Goal: Check status: Check status

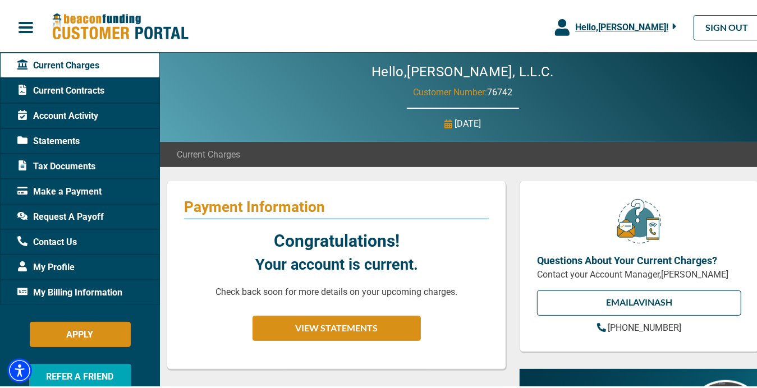
click at [68, 137] on span "Statements" at bounding box center [48, 138] width 62 height 13
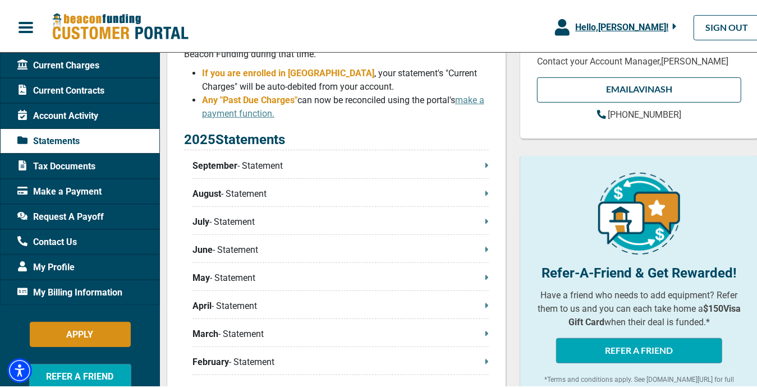
scroll to position [224, 0]
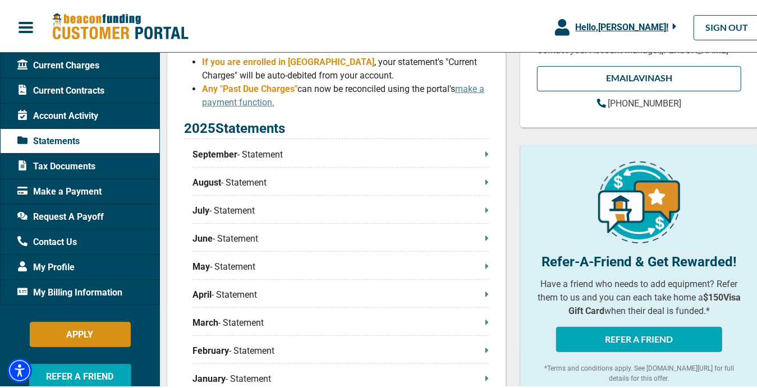
click at [478, 152] on p "September - Statement" at bounding box center [340, 152] width 296 height 13
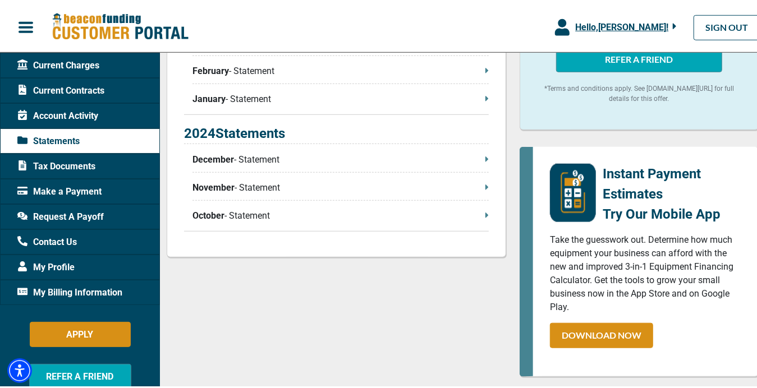
scroll to position [505, 0]
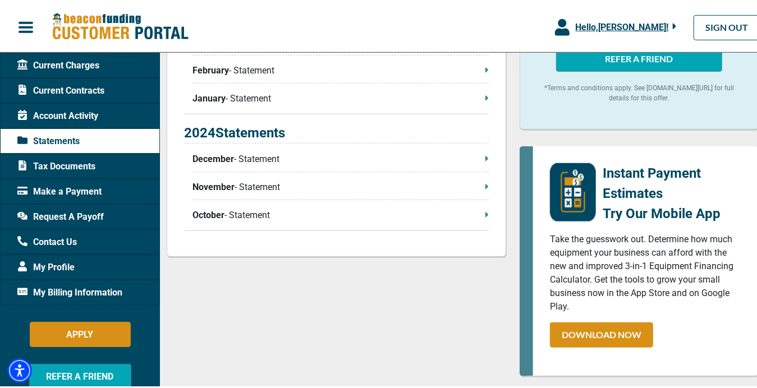
click at [478, 211] on p "October - Statement" at bounding box center [340, 212] width 296 height 13
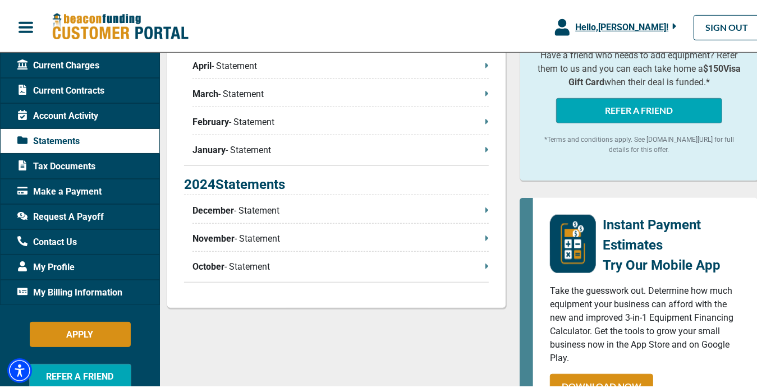
scroll to position [393, 0]
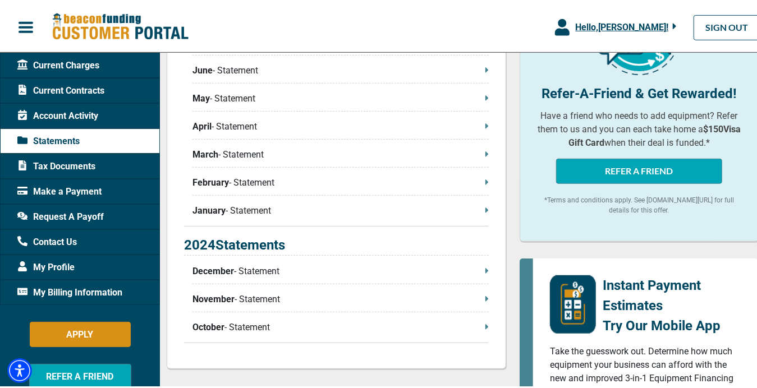
click at [247, 267] on p "December - Statement" at bounding box center [340, 269] width 296 height 13
click at [264, 205] on p "January - Statement" at bounding box center [340, 208] width 296 height 13
click at [485, 180] on icon at bounding box center [486, 179] width 3 height 5
click at [238, 149] on p "March - Statement" at bounding box center [340, 152] width 296 height 13
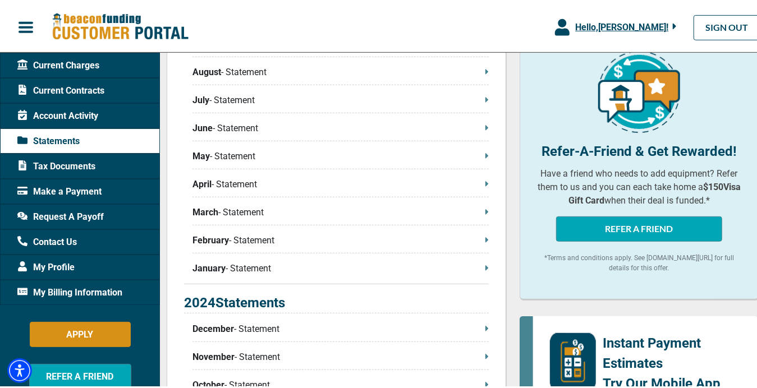
scroll to position [280, 0]
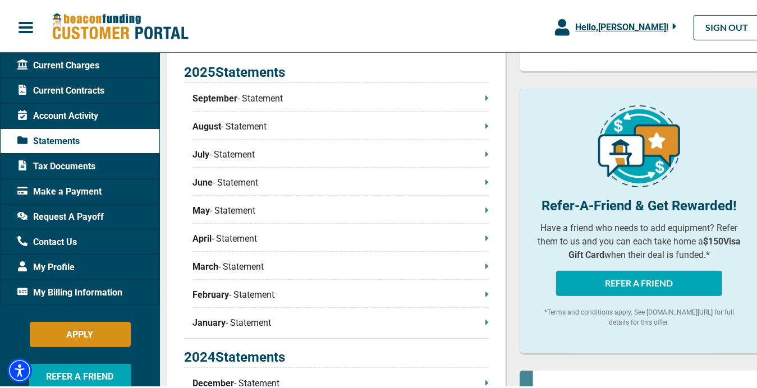
click at [75, 86] on span "Current Contracts" at bounding box center [60, 88] width 87 height 13
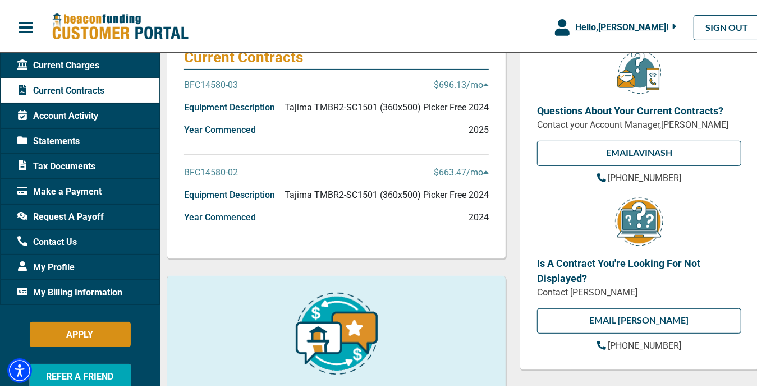
scroll to position [168, 0]
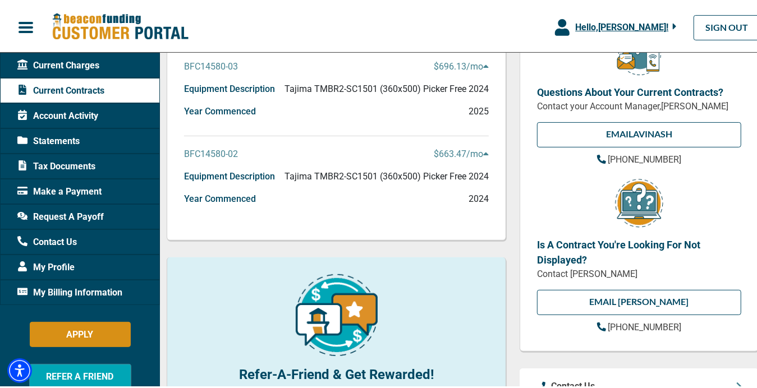
click at [220, 150] on p "BFC14580-02" at bounding box center [211, 151] width 54 height 13
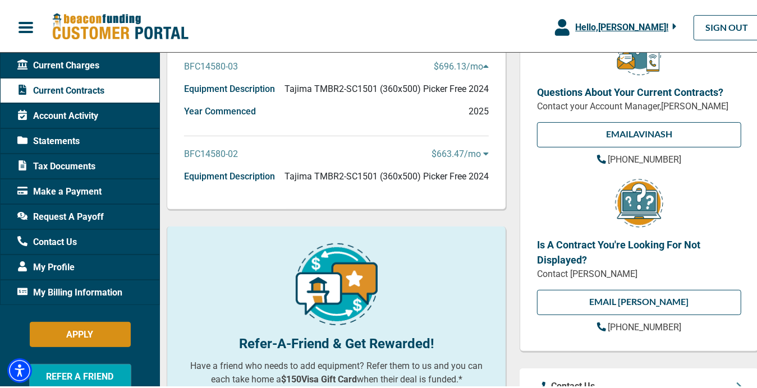
click at [220, 153] on p "BFC14580-02" at bounding box center [211, 151] width 54 height 13
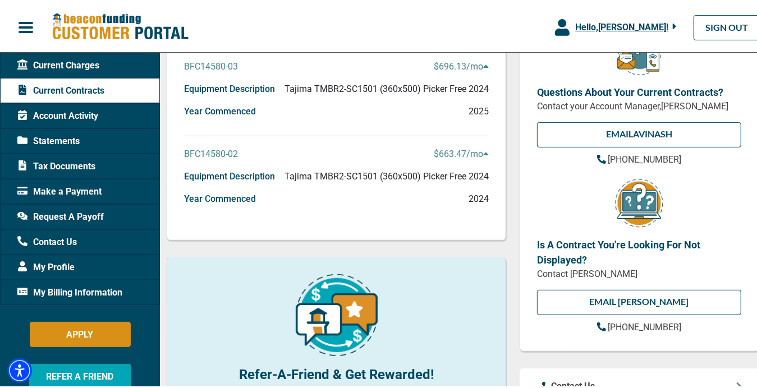
click at [226, 196] on p "Year Commenced" at bounding box center [220, 196] width 72 height 13
click at [226, 173] on p "Equipment Description" at bounding box center [229, 174] width 91 height 13
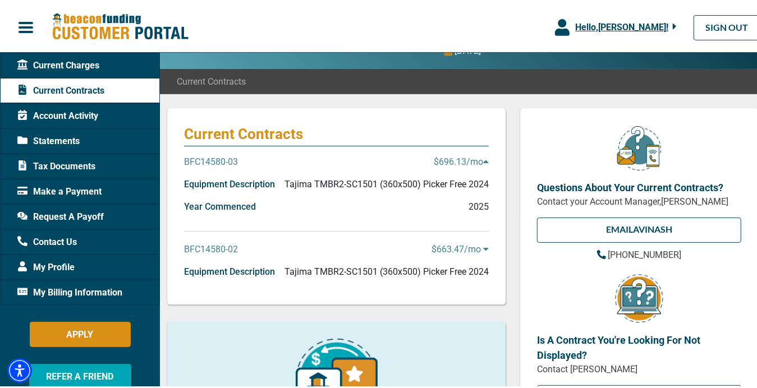
scroll to position [56, 0]
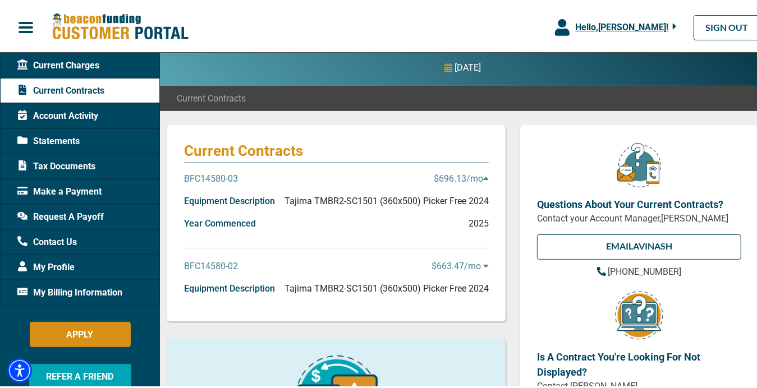
click at [446, 263] on p "$663.47 /mo" at bounding box center [459, 263] width 57 height 13
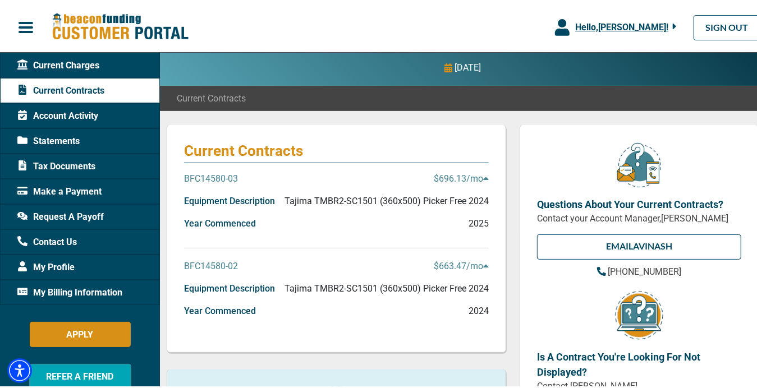
click at [469, 263] on p "$663.47 /mo" at bounding box center [461, 263] width 55 height 13
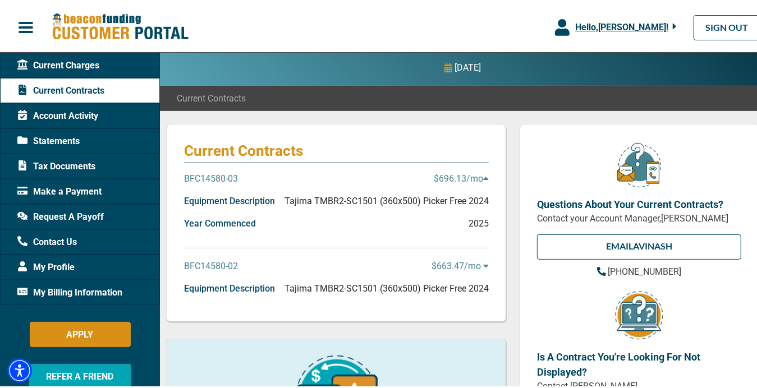
click at [469, 263] on p "$663.47 /mo" at bounding box center [459, 263] width 57 height 13
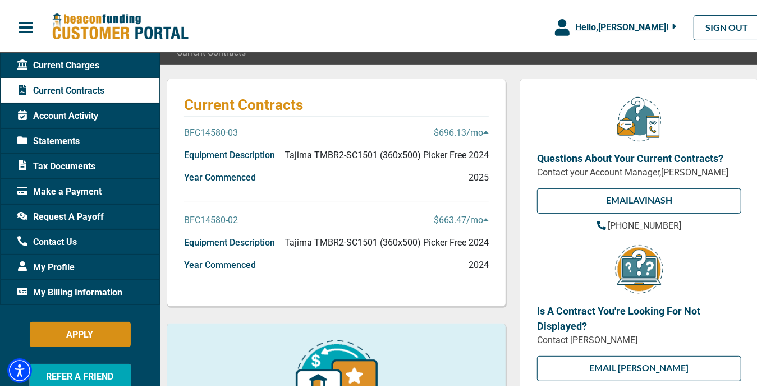
scroll to position [168, 0]
